Goal: Use online tool/utility

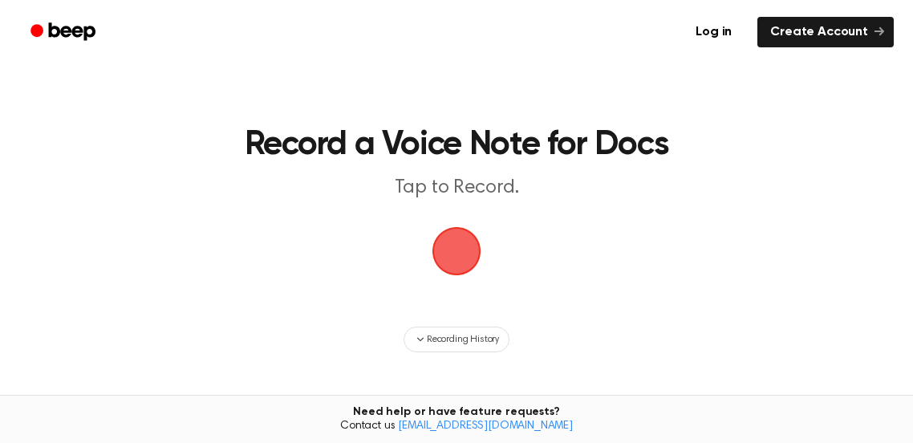
click at [478, 238] on span "button" at bounding box center [457, 252] width 52 height 52
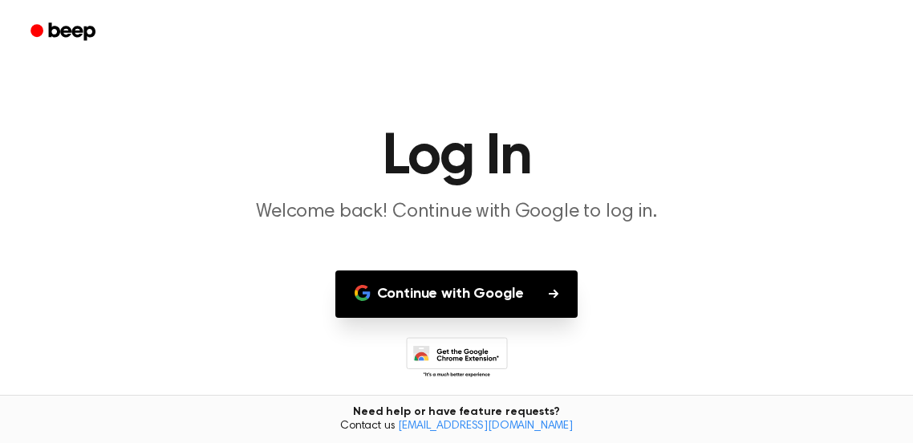
click at [515, 284] on button "Continue with Google" at bounding box center [456, 293] width 243 height 47
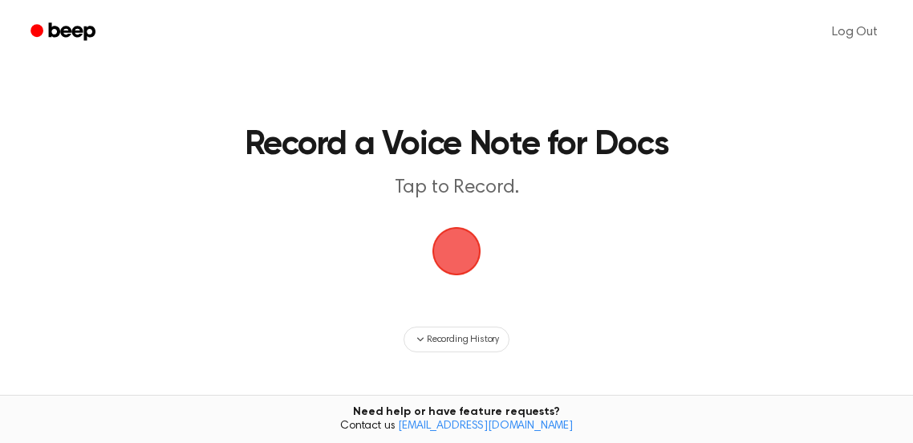
click at [443, 242] on span "button" at bounding box center [457, 252] width 52 height 52
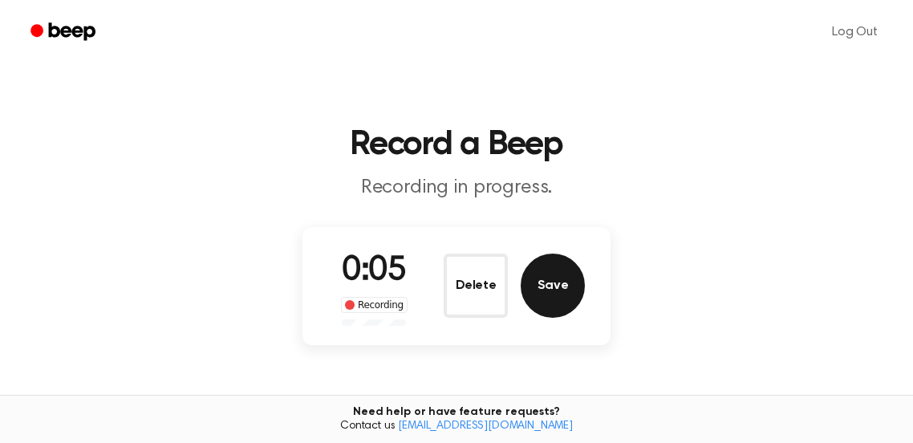
click at [535, 286] on button "Save" at bounding box center [553, 286] width 64 height 64
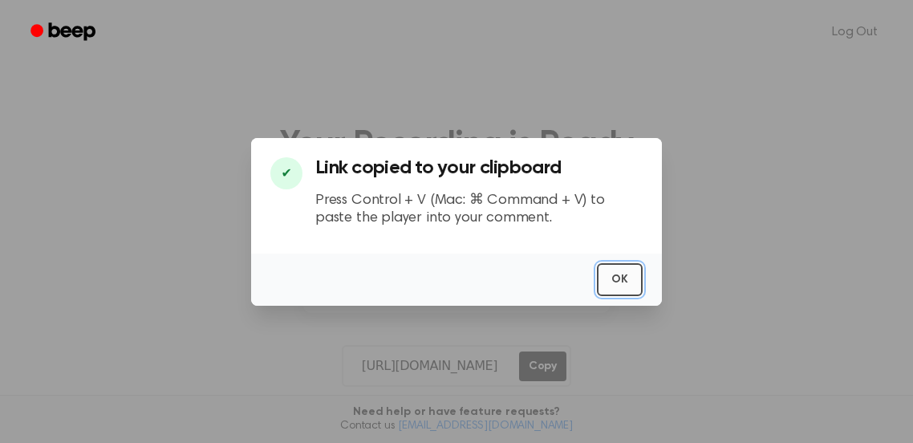
click at [616, 269] on button "OK" at bounding box center [620, 279] width 46 height 33
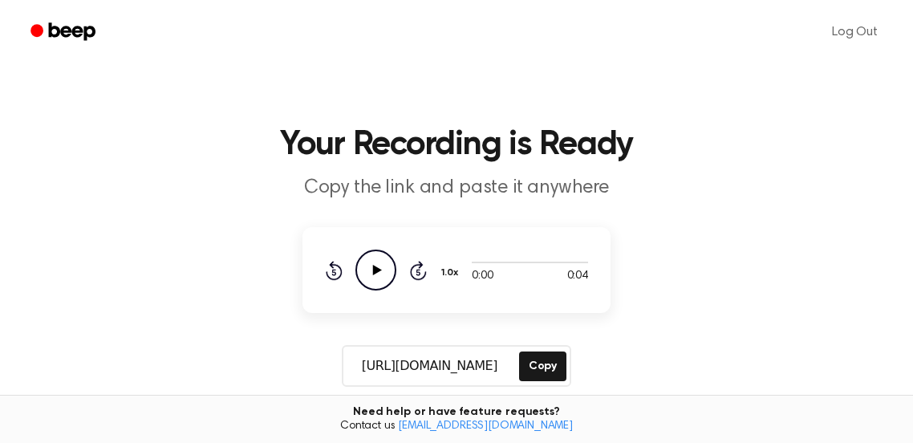
click at [379, 272] on icon "Play Audio" at bounding box center [376, 270] width 41 height 41
